Goal: Task Accomplishment & Management: Use online tool/utility

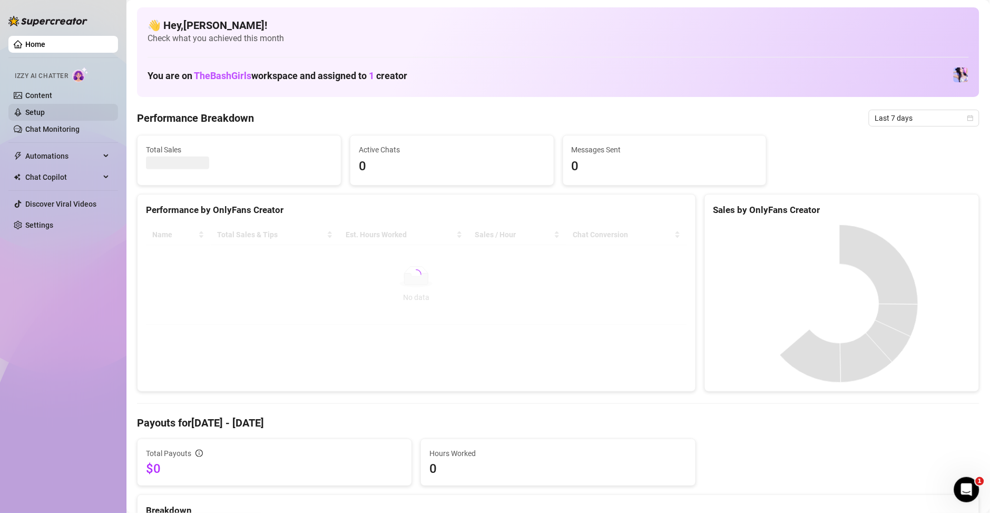
click at [45, 115] on link "Setup" at bounding box center [35, 112] width 20 height 8
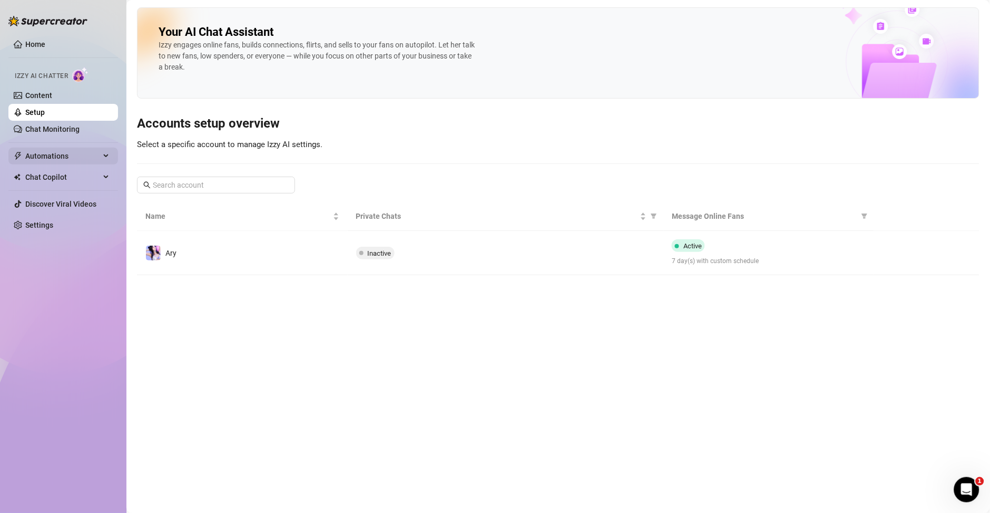
click at [73, 159] on span "Automations" at bounding box center [62, 156] width 75 height 17
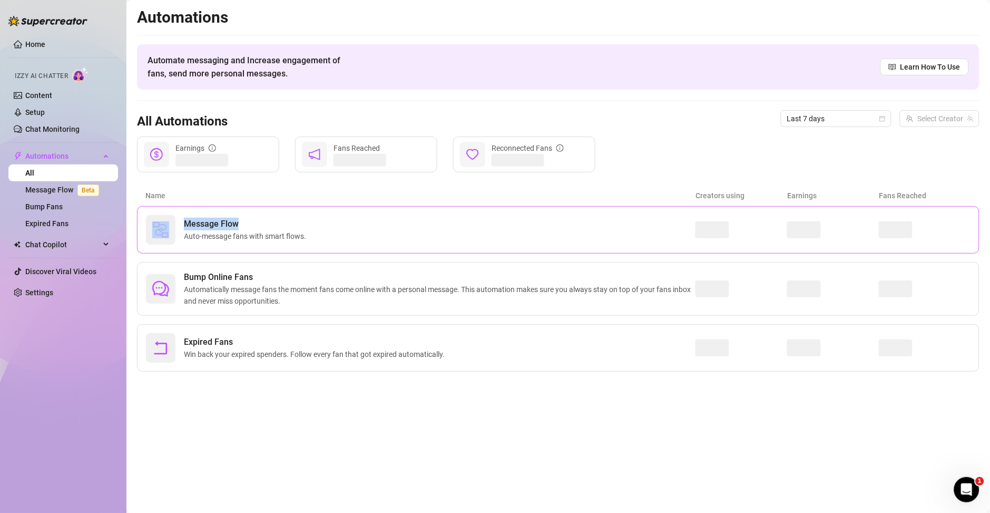
drag, startPoint x: 258, startPoint y: 222, endPoint x: 179, endPoint y: 226, distance: 79.2
click at [179, 226] on div "Message Flow Auto-message fans with smart flows." at bounding box center [421, 230] width 550 height 30
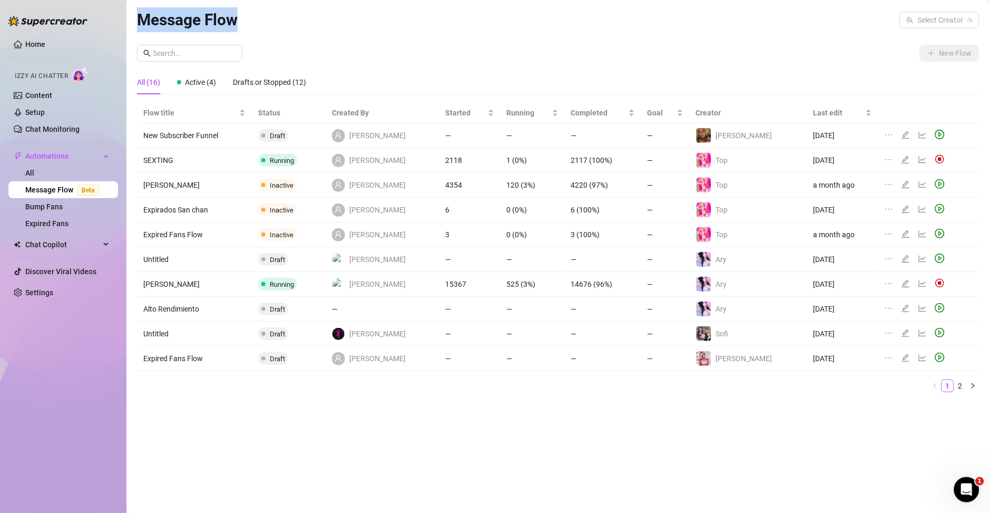
drag, startPoint x: 257, startPoint y: 23, endPoint x: 143, endPoint y: 23, distance: 113.3
click at [143, 23] on div "Message Flow Select Creator" at bounding box center [558, 19] width 843 height 25
copy article "Message Flow"
